Goal: Check status: Check status

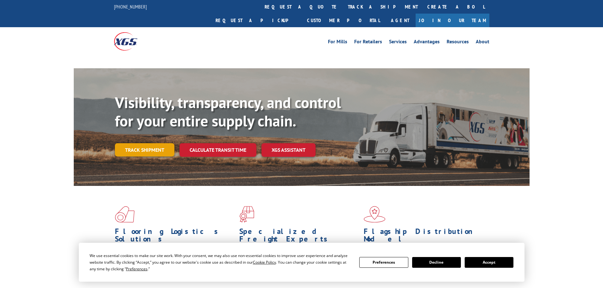
click at [150, 143] on link "Track shipment" at bounding box center [145, 149] width 60 height 13
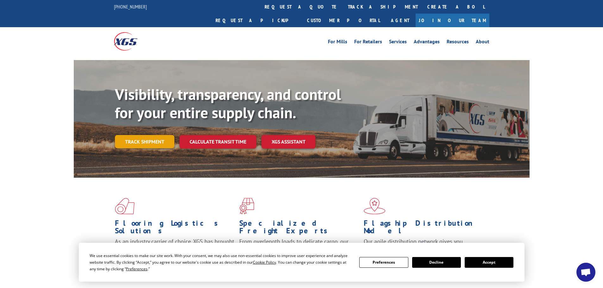
click at [145, 135] on link "Track shipment" at bounding box center [145, 141] width 60 height 13
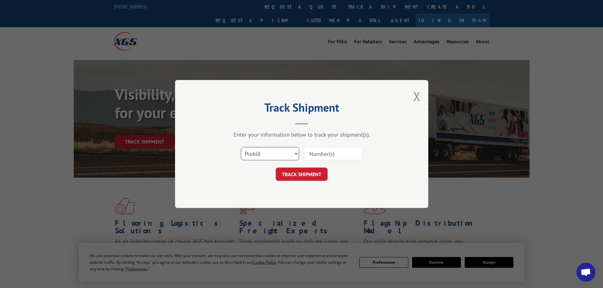
click at [264, 157] on select "Select category... Probill BOL PO" at bounding box center [270, 153] width 58 height 13
select select "bol"
click at [241, 147] on select "Select category... Probill BOL PO" at bounding box center [270, 153] width 58 height 13
click at [321, 156] on input at bounding box center [333, 153] width 58 height 13
paste input "472690"
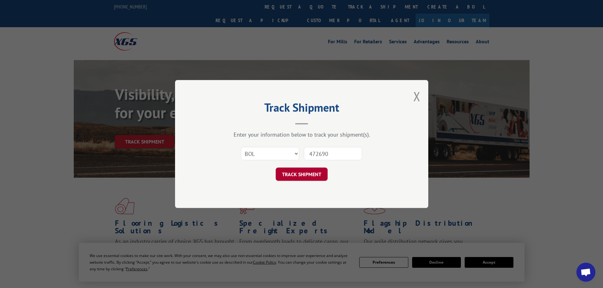
type input "472690"
click at [297, 175] on button "TRACK SHIPMENT" at bounding box center [302, 174] width 52 height 13
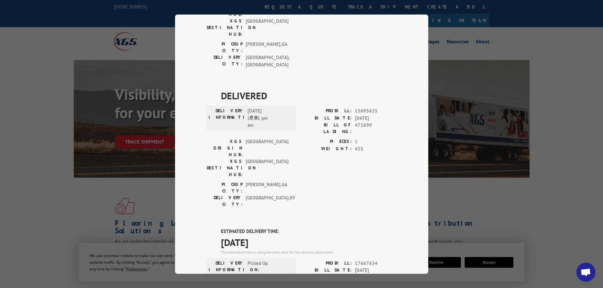
scroll to position [539, 0]
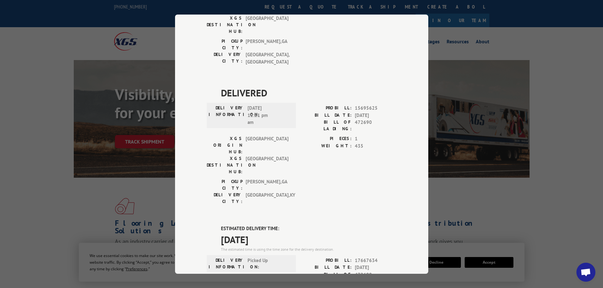
drag, startPoint x: 219, startPoint y: 53, endPoint x: 271, endPoint y: 55, distance: 52.0
click at [271, 232] on span "[DATE]" at bounding box center [309, 239] width 176 height 14
copy span "[DATE]"
